Goal: Task Accomplishment & Management: Manage account settings

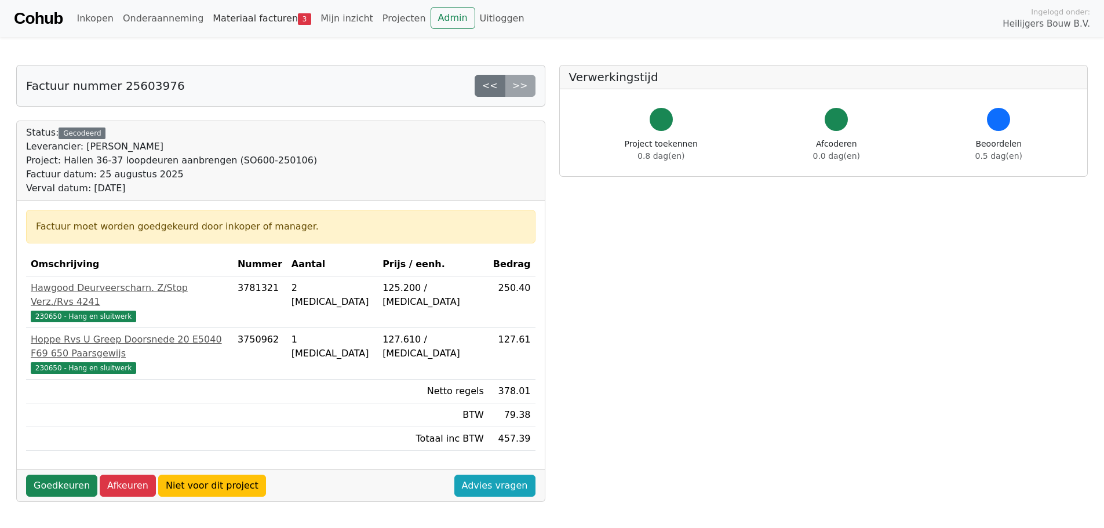
click at [248, 19] on link "Materiaal facturen 3" at bounding box center [262, 18] width 108 height 23
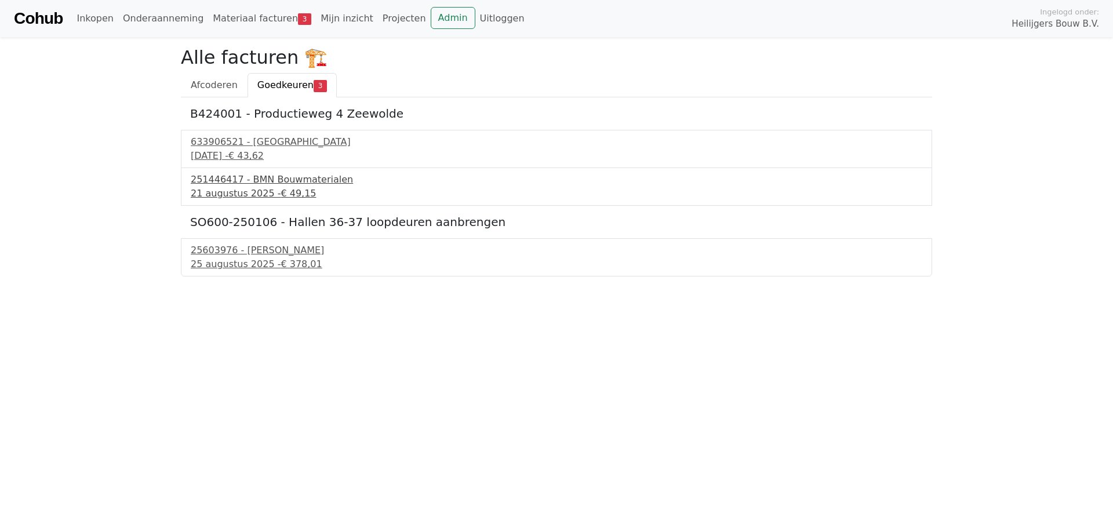
click at [287, 183] on div "251446417 - BMN Bouwmaterialen" at bounding box center [556, 180] width 731 height 14
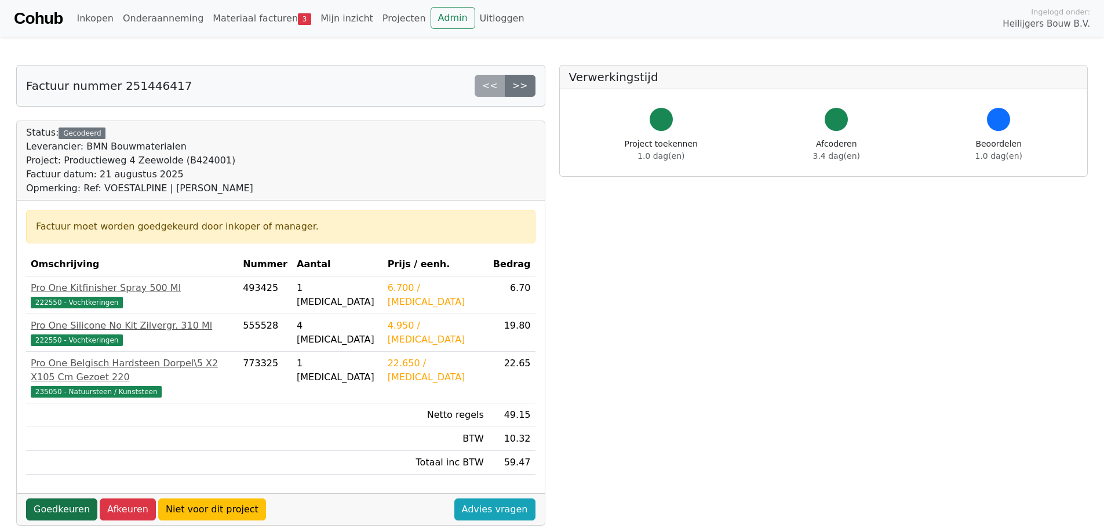
click at [59, 498] on link "Goedkeuren" at bounding box center [61, 509] width 71 height 22
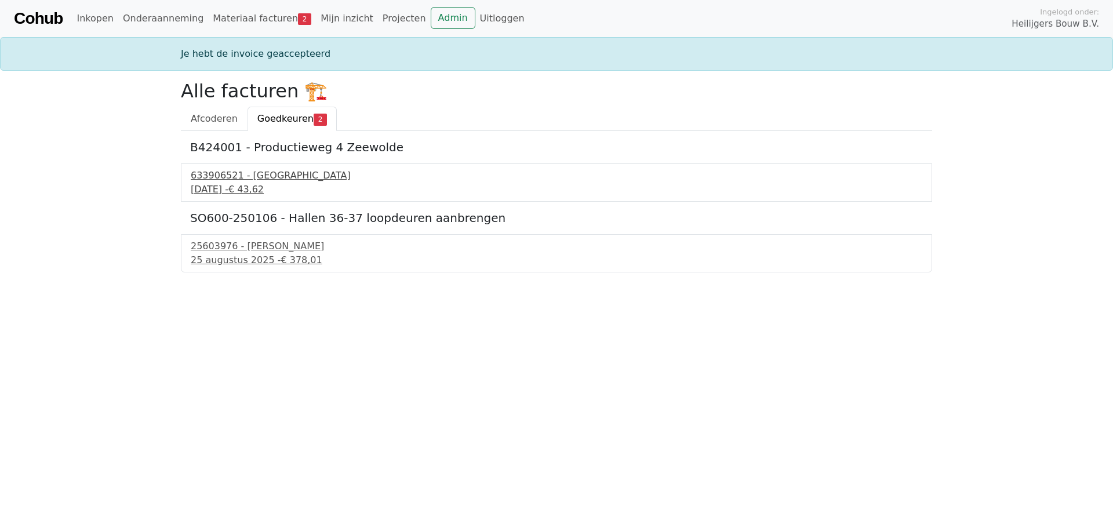
click at [242, 179] on div "633906521 - Technische Unie" at bounding box center [556, 176] width 731 height 14
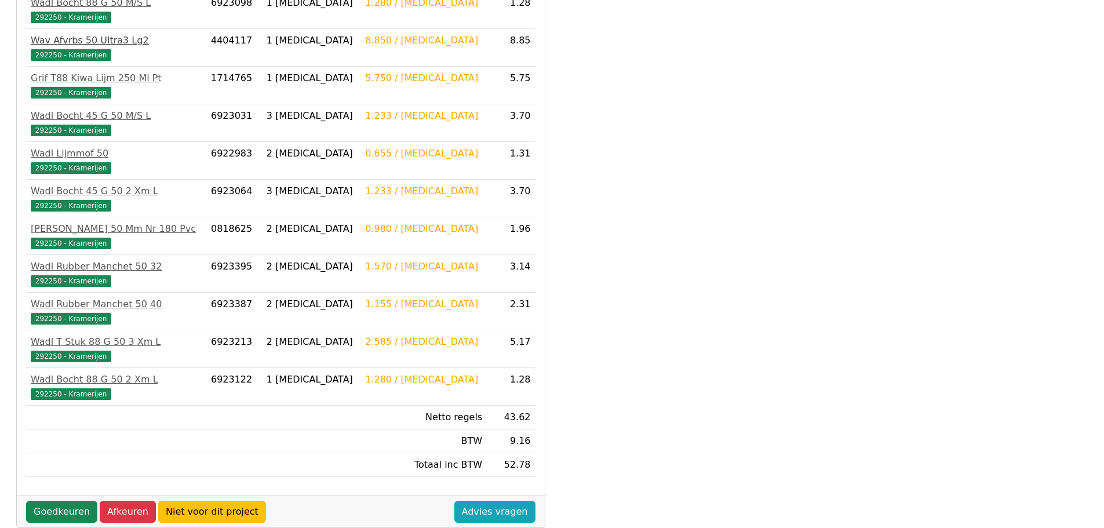
scroll to position [351, 0]
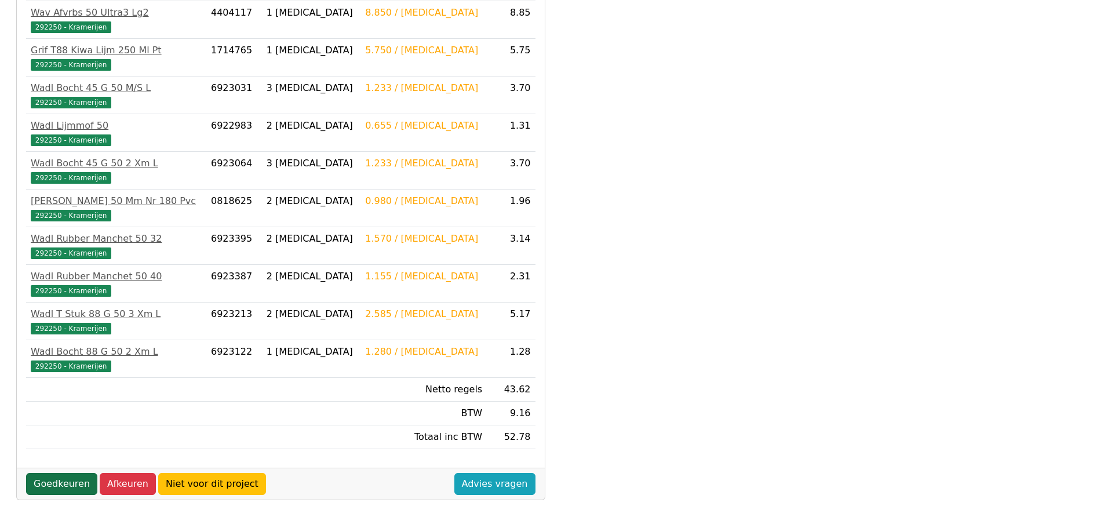
click at [59, 482] on link "Goedkeuren" at bounding box center [61, 484] width 71 height 22
